Goal: Complete application form

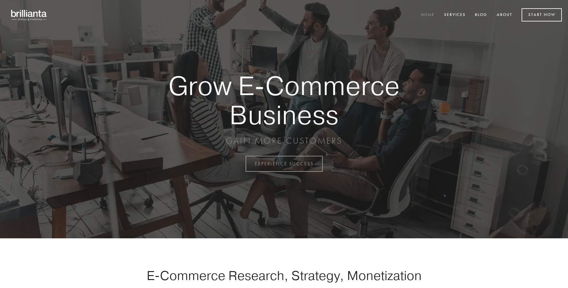
scroll to position [1610, 0]
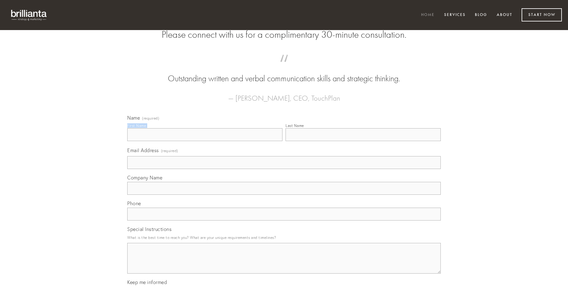
type input "[PERSON_NAME]"
click at [363, 141] on input "Last Name" at bounding box center [362, 134] width 155 height 13
type input "[PERSON_NAME]"
click at [284, 169] on input "Email Address (required)" at bounding box center [283, 162] width 313 height 13
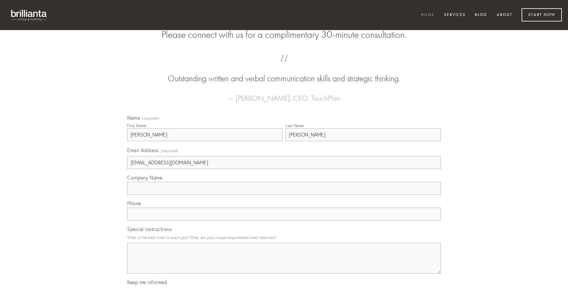
type input "[EMAIL_ADDRESS][DOMAIN_NAME]"
click at [284, 195] on input "Company Name" at bounding box center [283, 188] width 313 height 13
type input "demoror"
click at [284, 221] on input "text" at bounding box center [283, 214] width 313 height 13
click at [284, 264] on textarea "Special Instructions" at bounding box center [283, 258] width 313 height 31
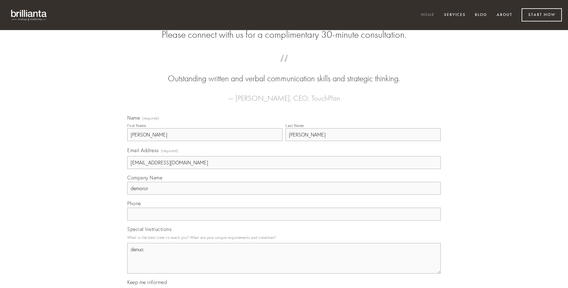
type textarea "denuo"
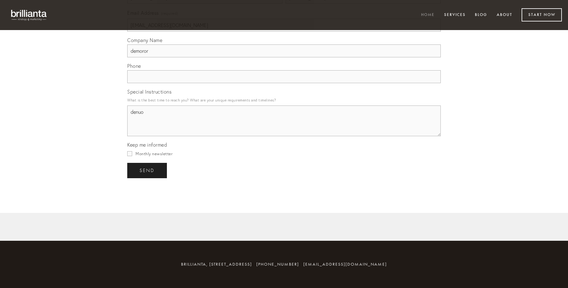
click at [147, 170] on span "send" at bounding box center [146, 171] width 15 height 6
